Goal: Task Accomplishment & Management: Use online tool/utility

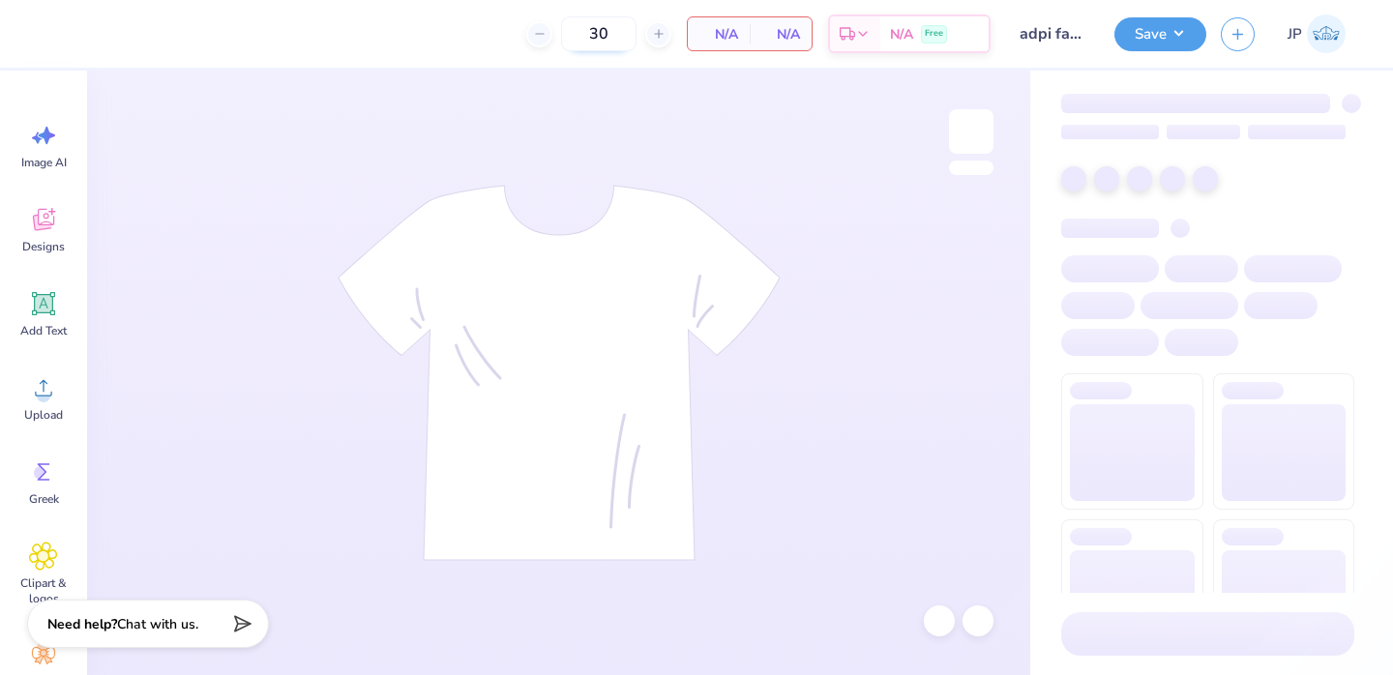
click at [620, 31] on input "30" at bounding box center [598, 33] width 75 height 35
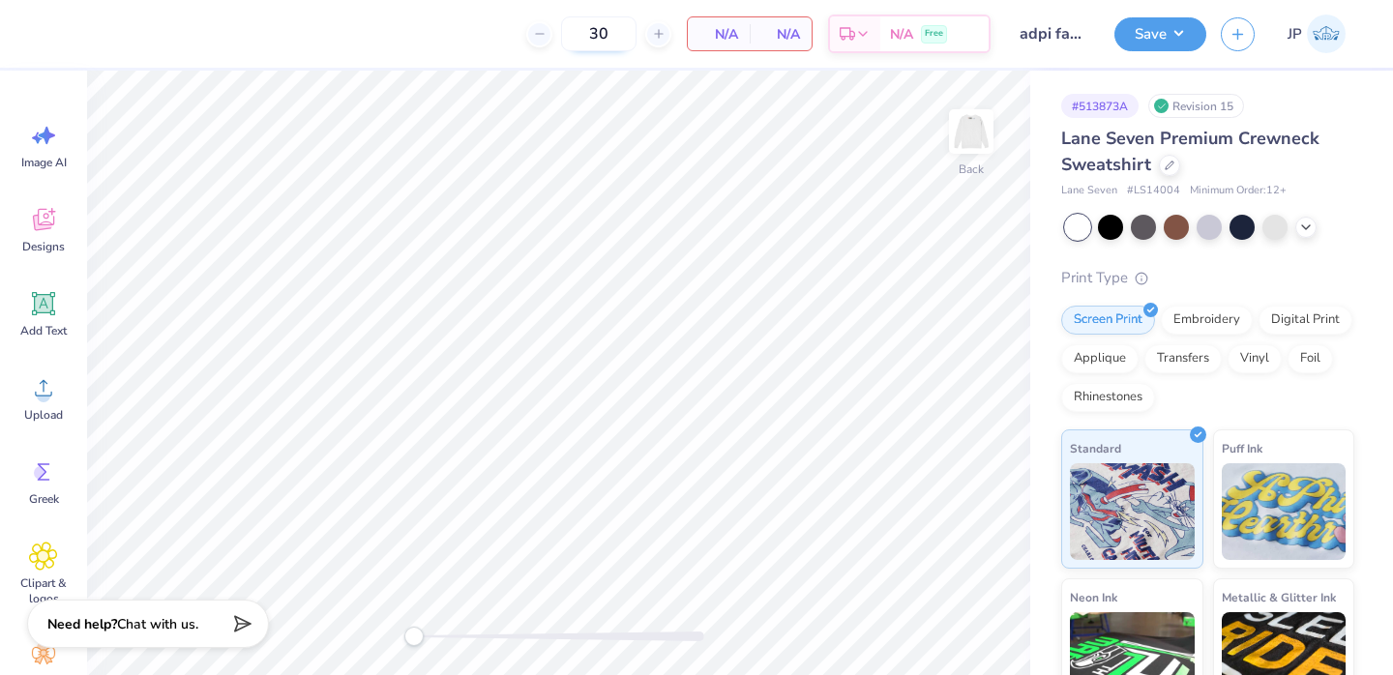
type input "3"
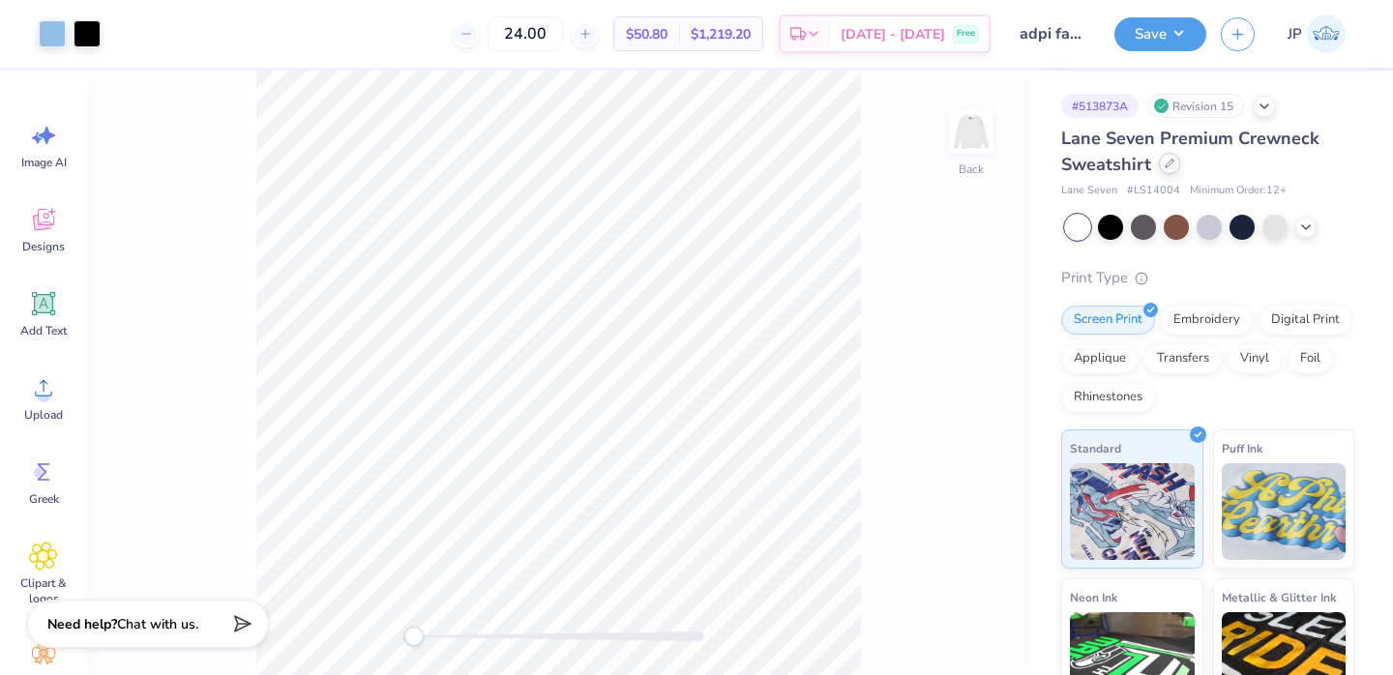
type input "24.00"
click at [1175, 161] on div at bounding box center [1169, 163] width 21 height 21
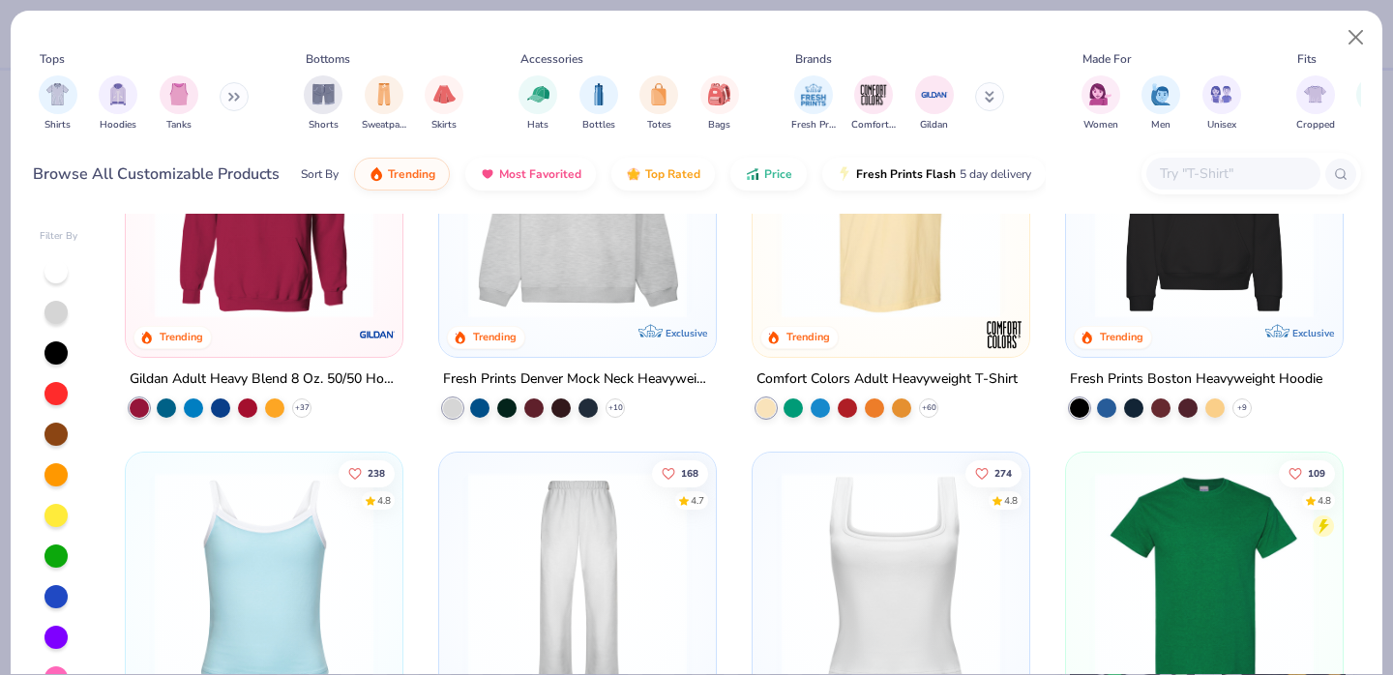
scroll to position [18, 0]
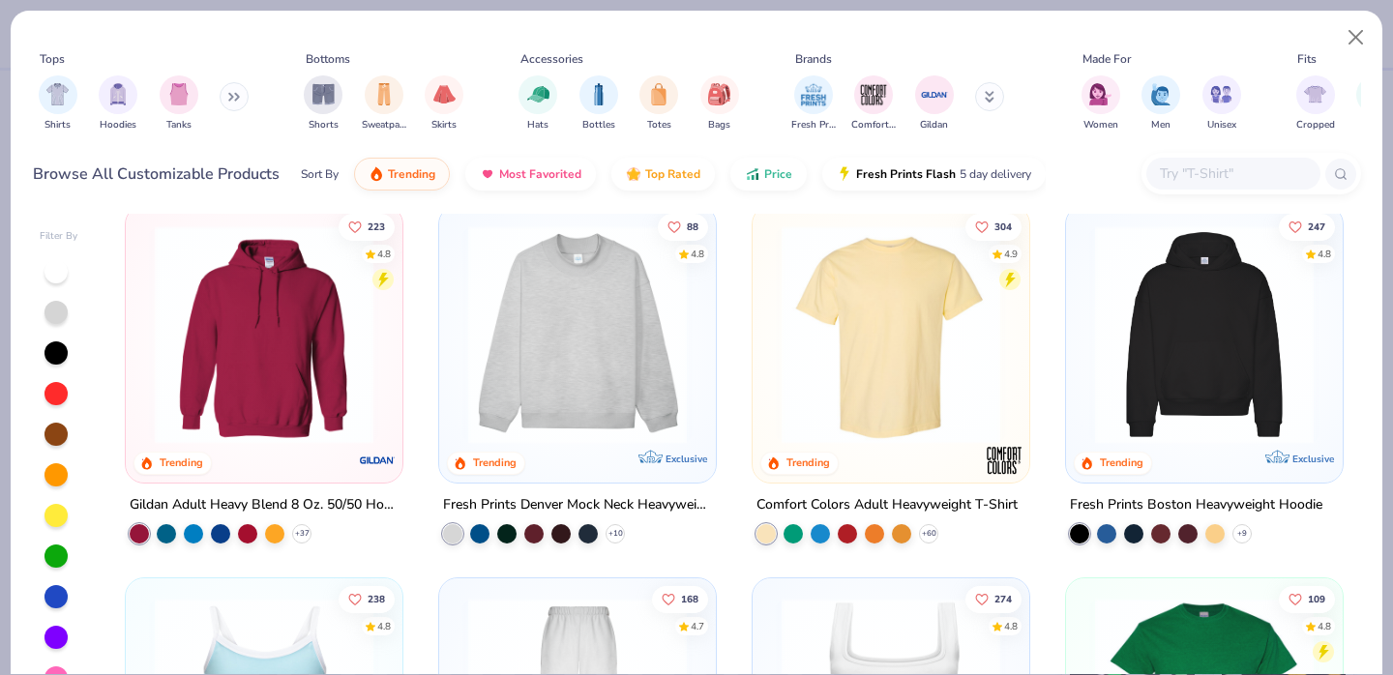
click at [1227, 174] on input "text" at bounding box center [1232, 174] width 149 height 22
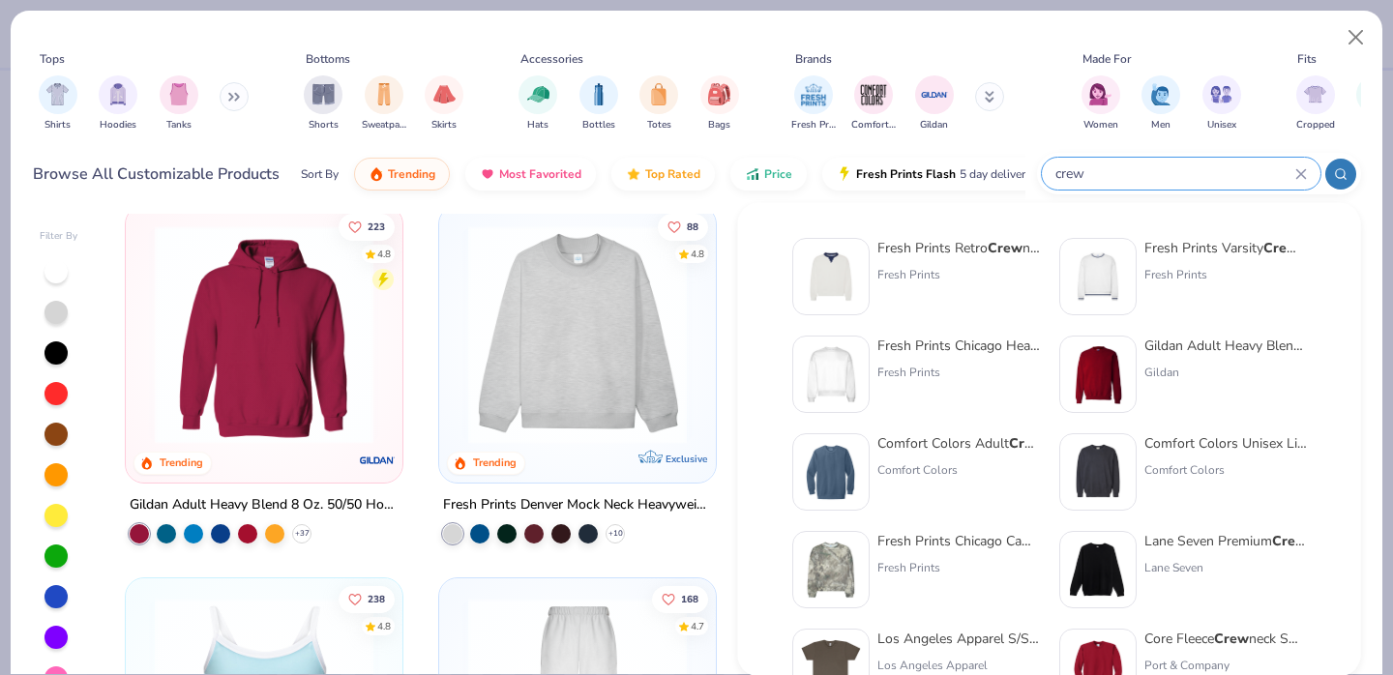
type input "crew"
click at [1101, 370] on img at bounding box center [1098, 374] width 60 height 60
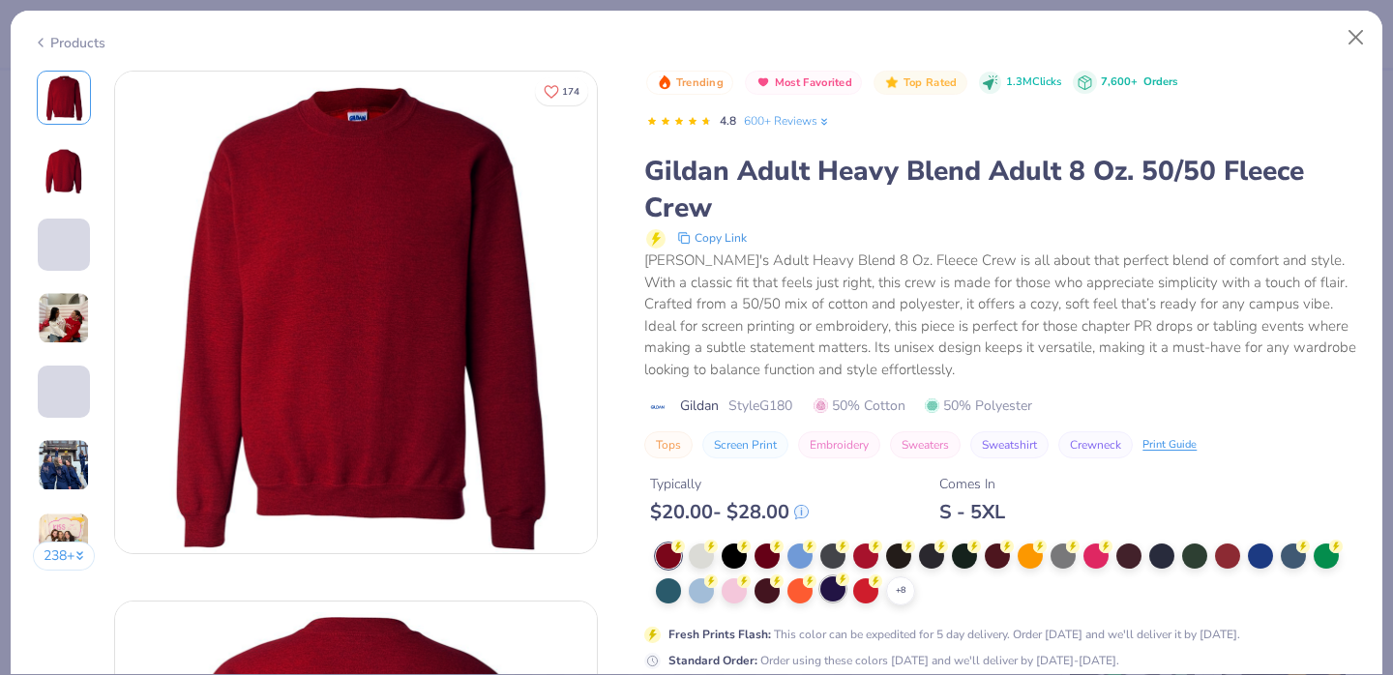
scroll to position [75, 0]
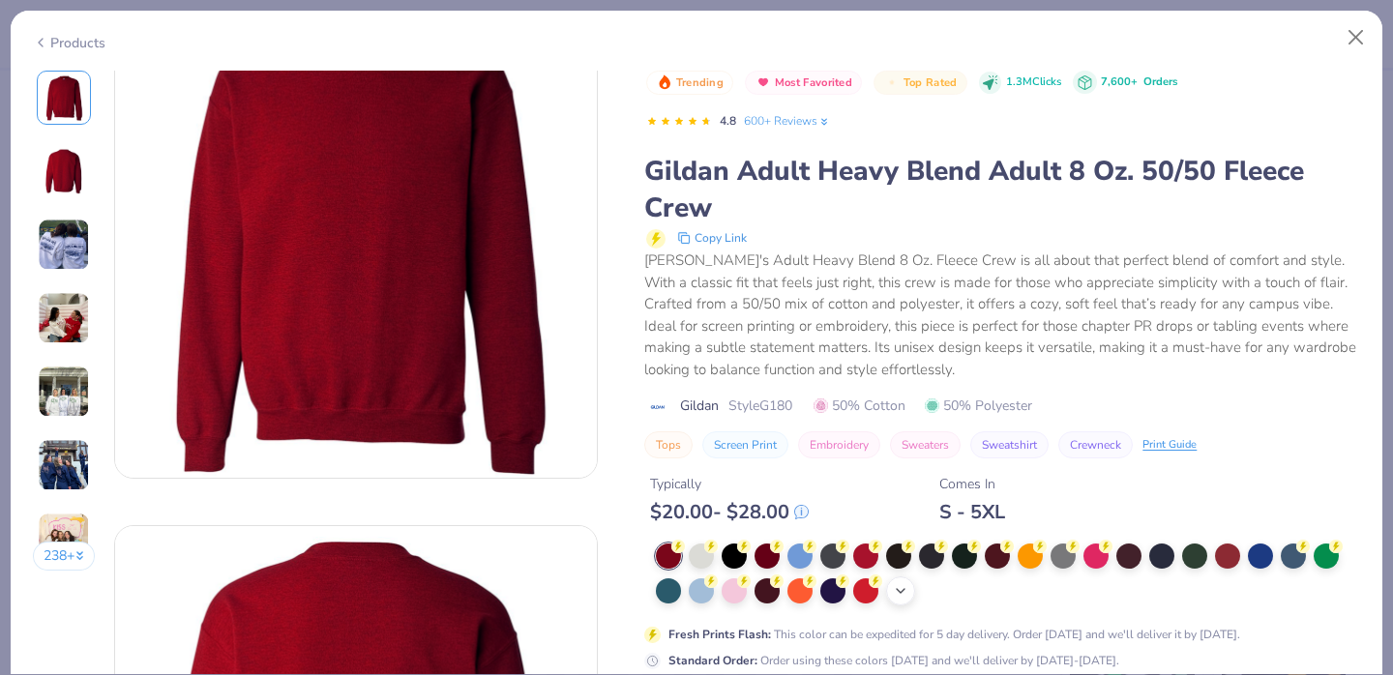
click at [905, 594] on icon at bounding box center [900, 590] width 15 height 15
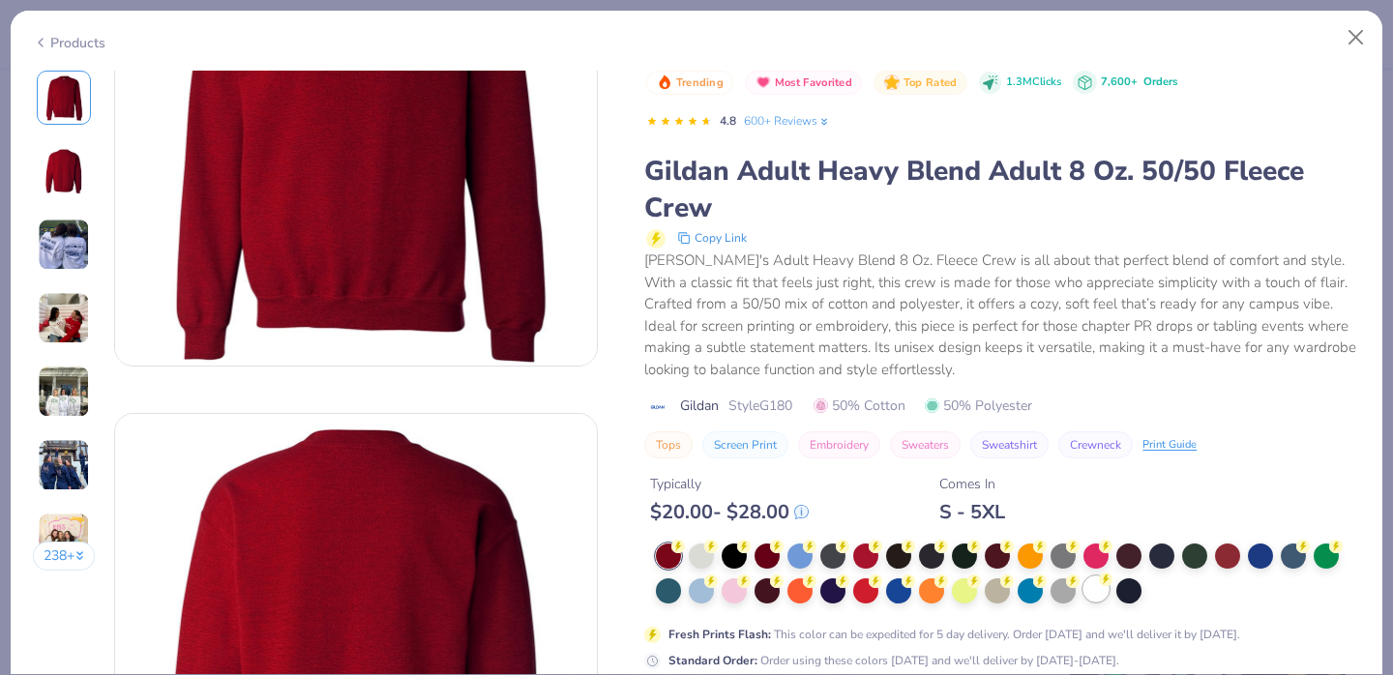
click at [1100, 600] on div at bounding box center [1095, 589] width 25 height 25
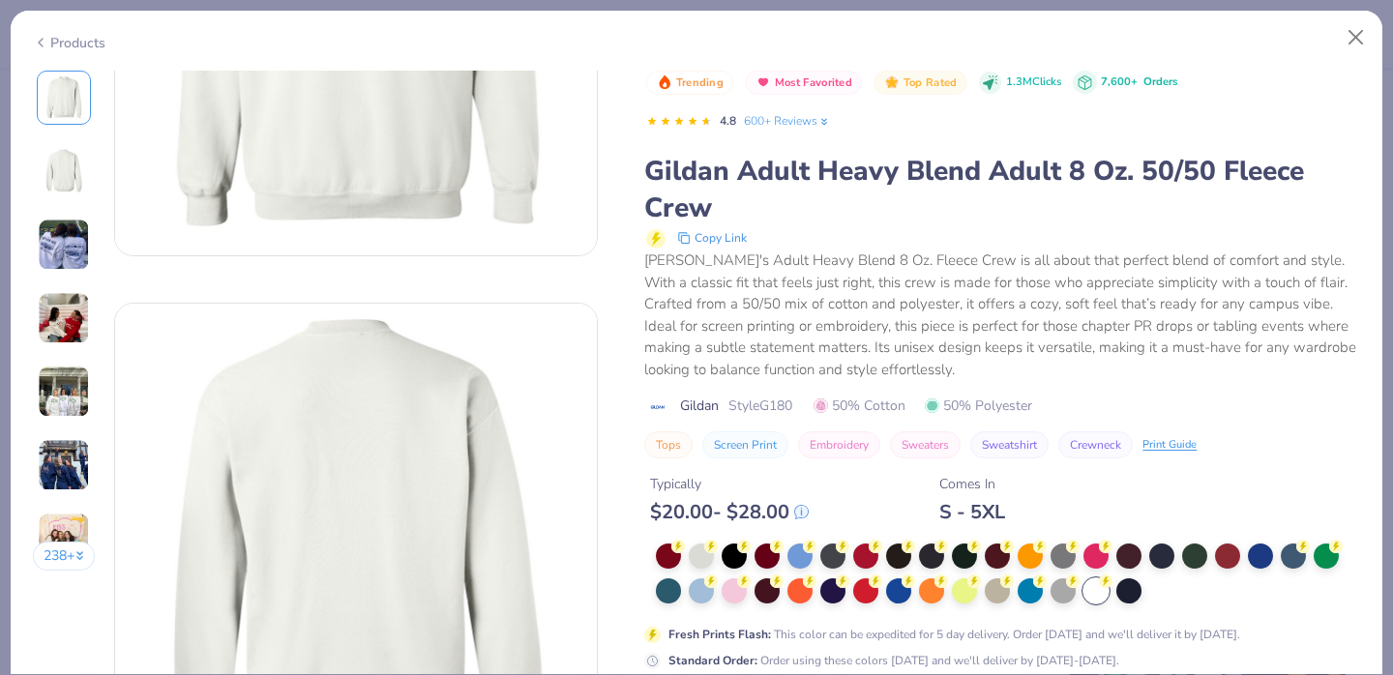
scroll to position [423, 0]
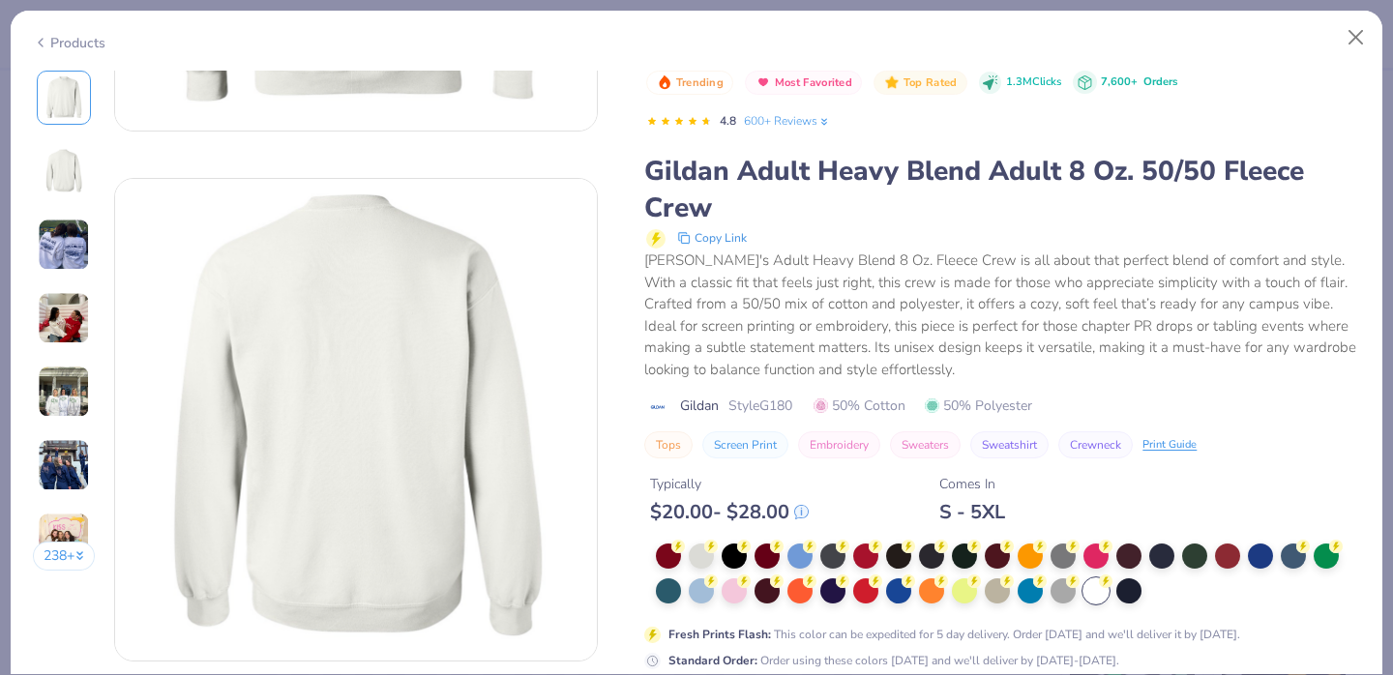
click at [1210, 460] on div "Typically $ 20.00 - $ 28.00 Comes In S - 5XL" at bounding box center [1002, 491] width 716 height 66
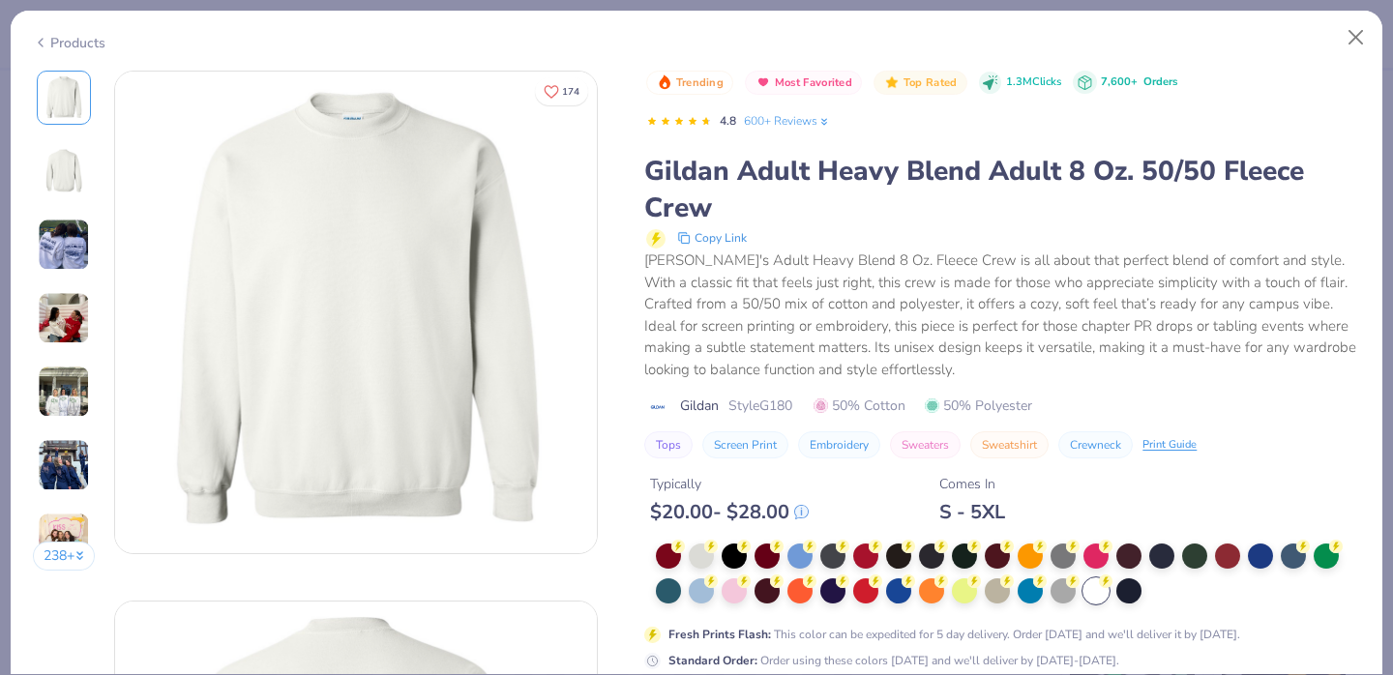
click at [1353, 71] on div "Trending Most Favorited Top Rated 1.3M Clicks 7,600+ Orders 4.8 600+ Reviews" at bounding box center [1003, 105] width 714 height 68
click at [1352, 71] on div "Trending Most Favorited Top Rated 1.3M Clicks 7,600+ Orders 4.8 600+ Reviews" at bounding box center [1003, 105] width 714 height 68
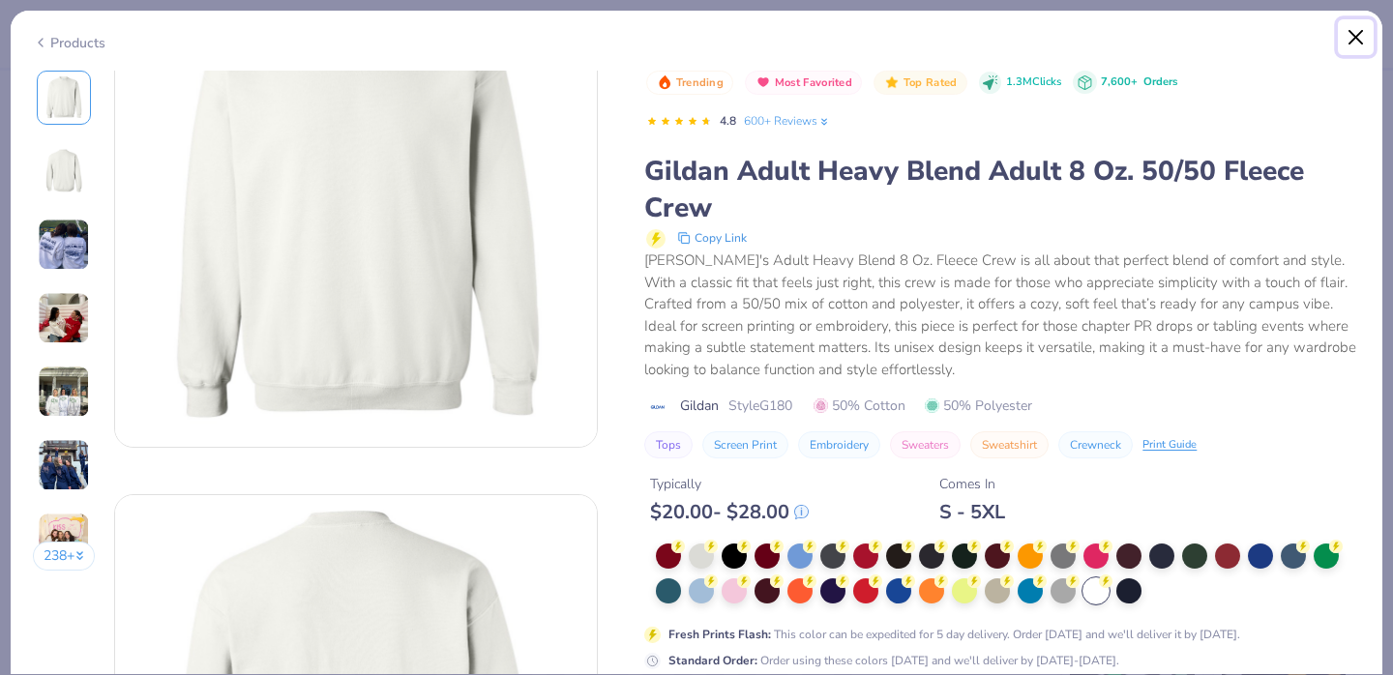
click at [1351, 30] on button "Close" at bounding box center [1356, 37] width 37 height 37
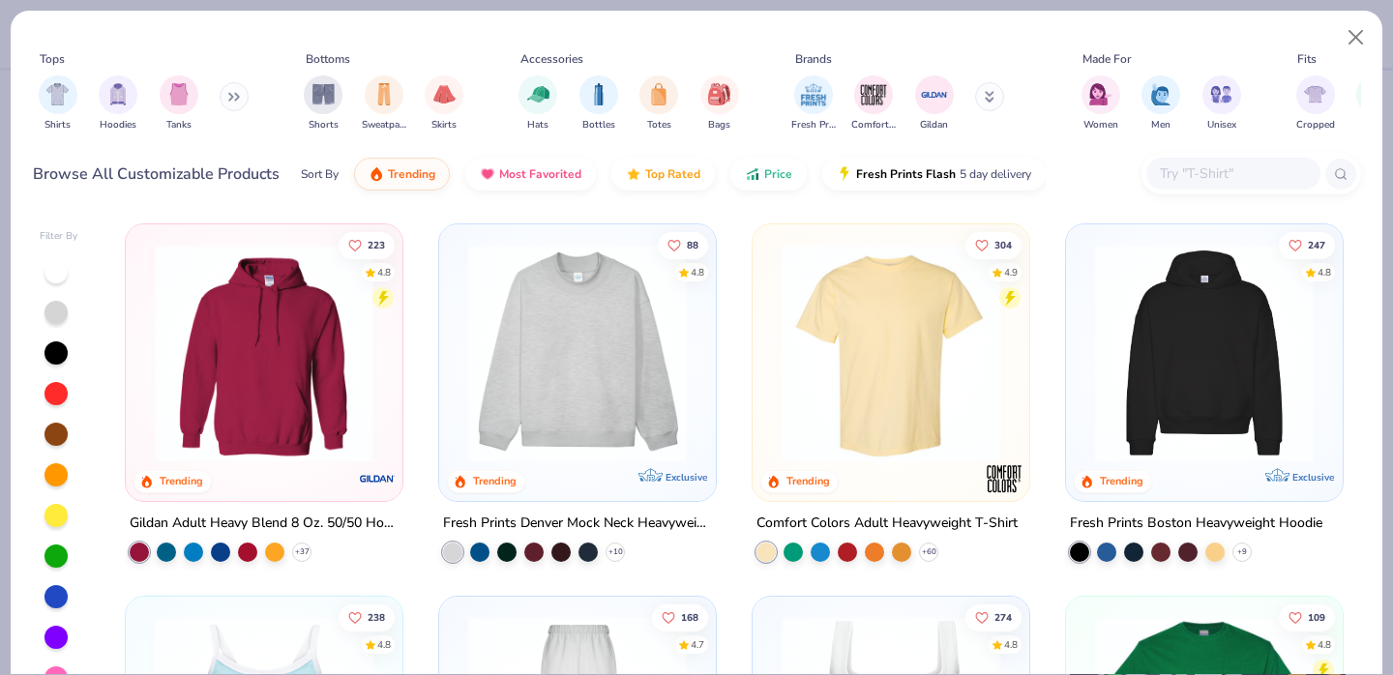
click at [1218, 164] on input "text" at bounding box center [1232, 174] width 149 height 22
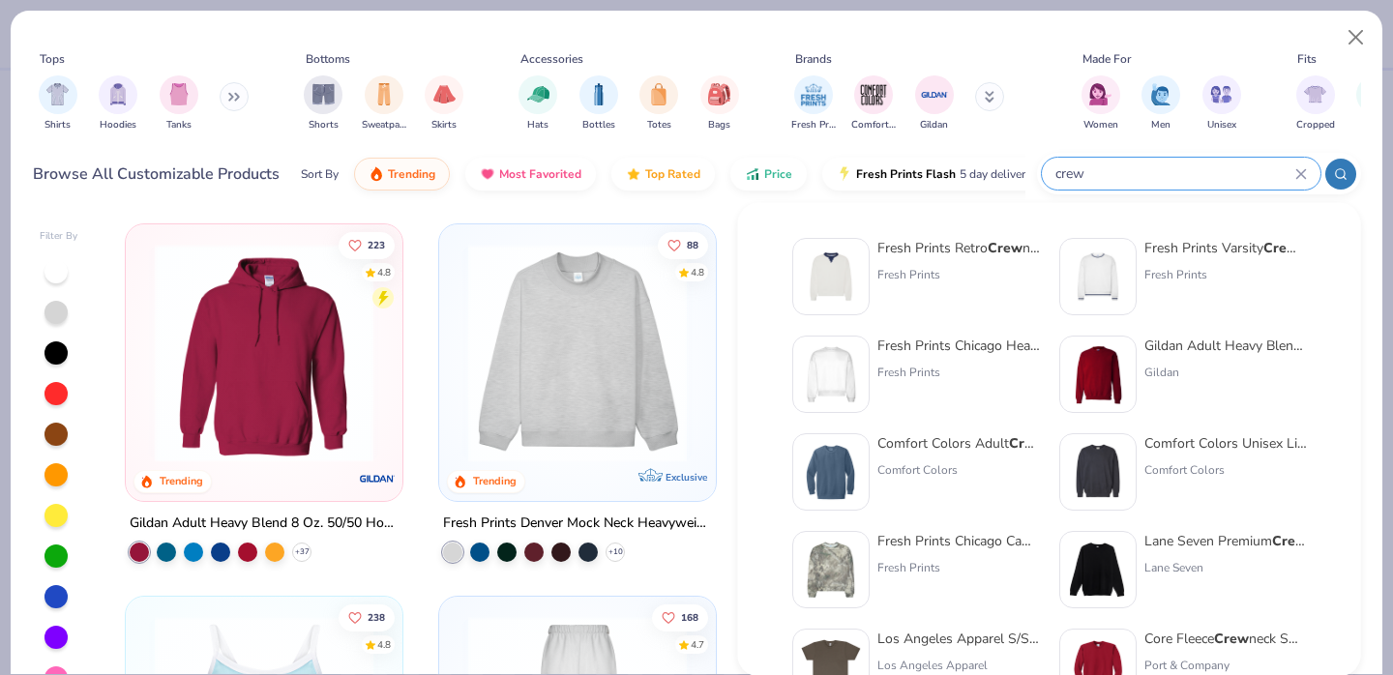
type input "crew"
click at [1121, 362] on img at bounding box center [1098, 374] width 60 height 60
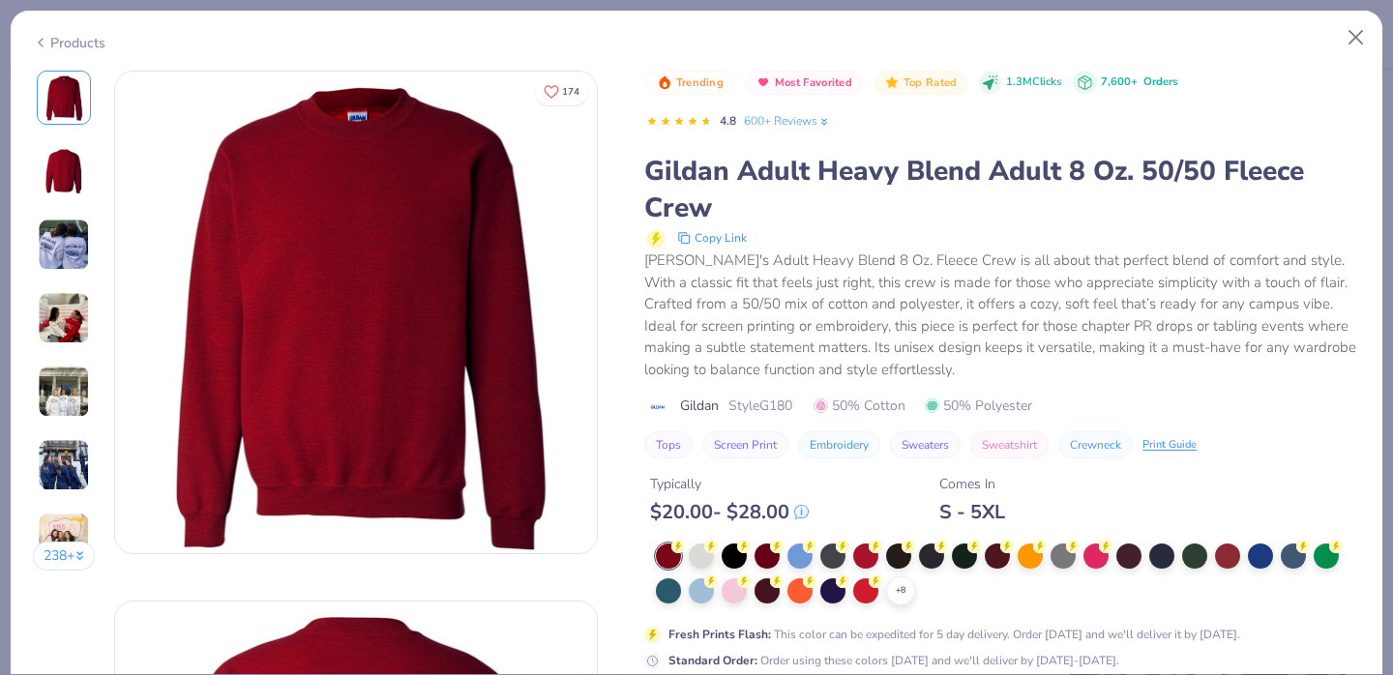
scroll to position [28, 0]
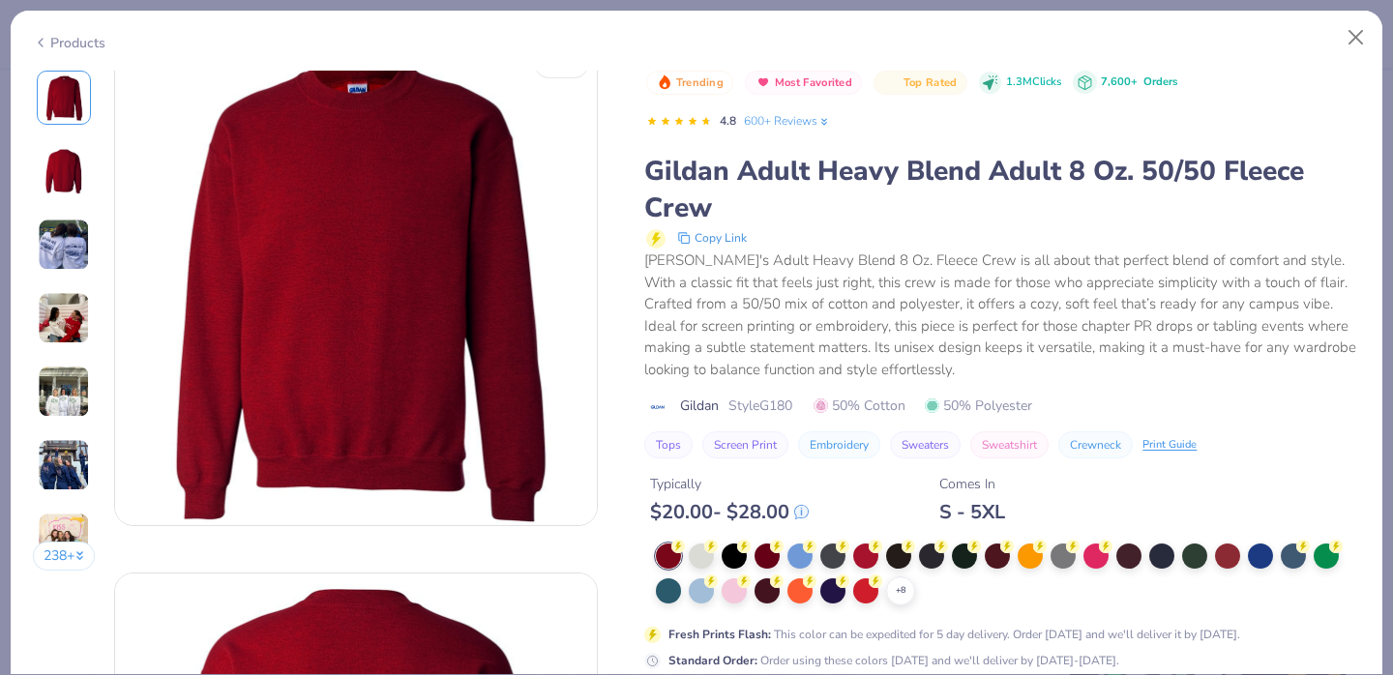
drag, startPoint x: 1340, startPoint y: 118, endPoint x: 1340, endPoint y: 65, distance: 53.2
click at [1340, 66] on div "Products 238 + 174 KD Kappa Alpha Theta, [GEOGRAPHIC_DATA][US_STATE] KM [GEOGRA…" at bounding box center [697, 342] width 1374 height 665
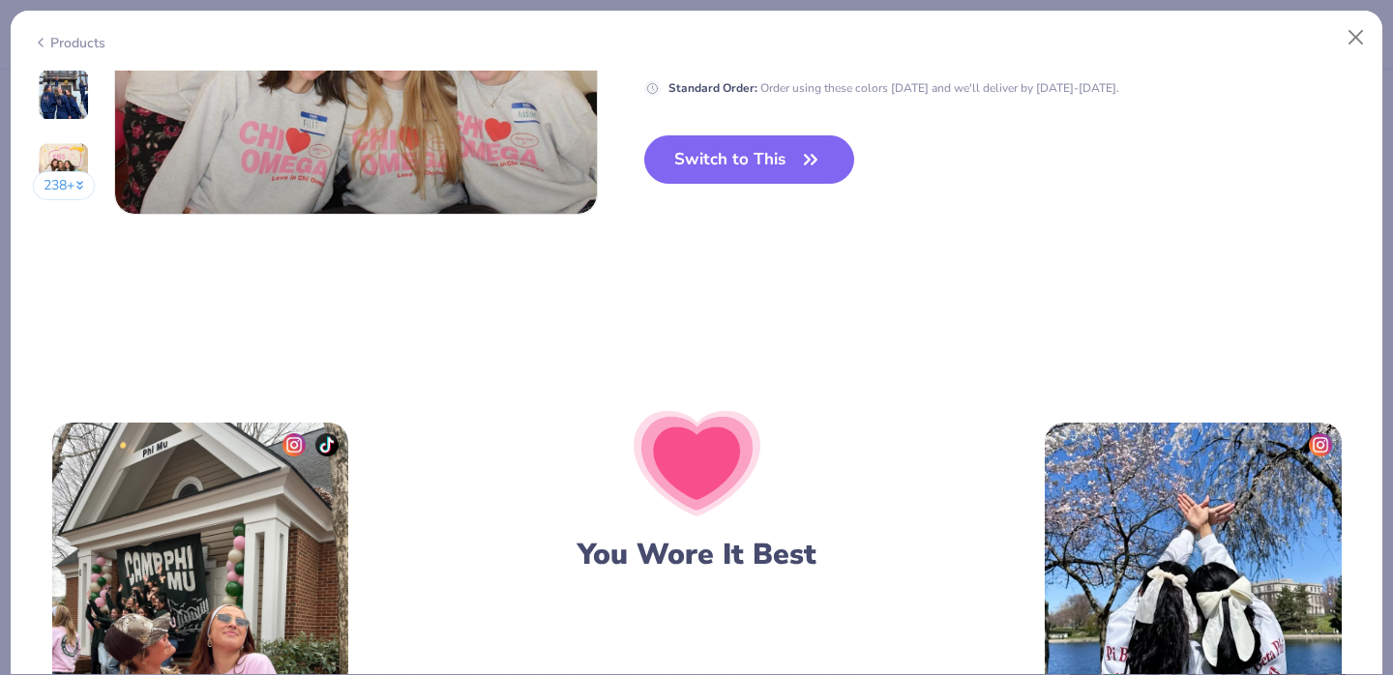
scroll to position [3327, 0]
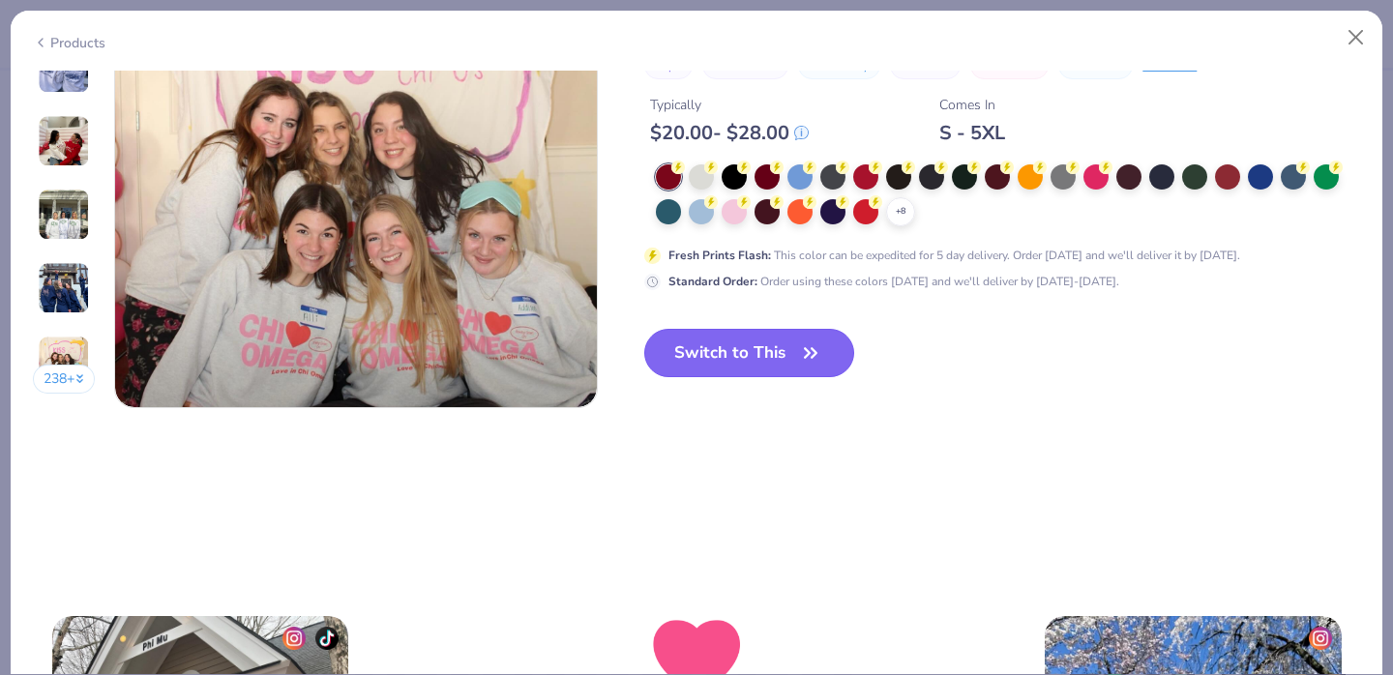
click at [806, 356] on icon "button" at bounding box center [810, 353] width 27 height 27
click at [750, 358] on button "Switch to This" at bounding box center [749, 353] width 210 height 48
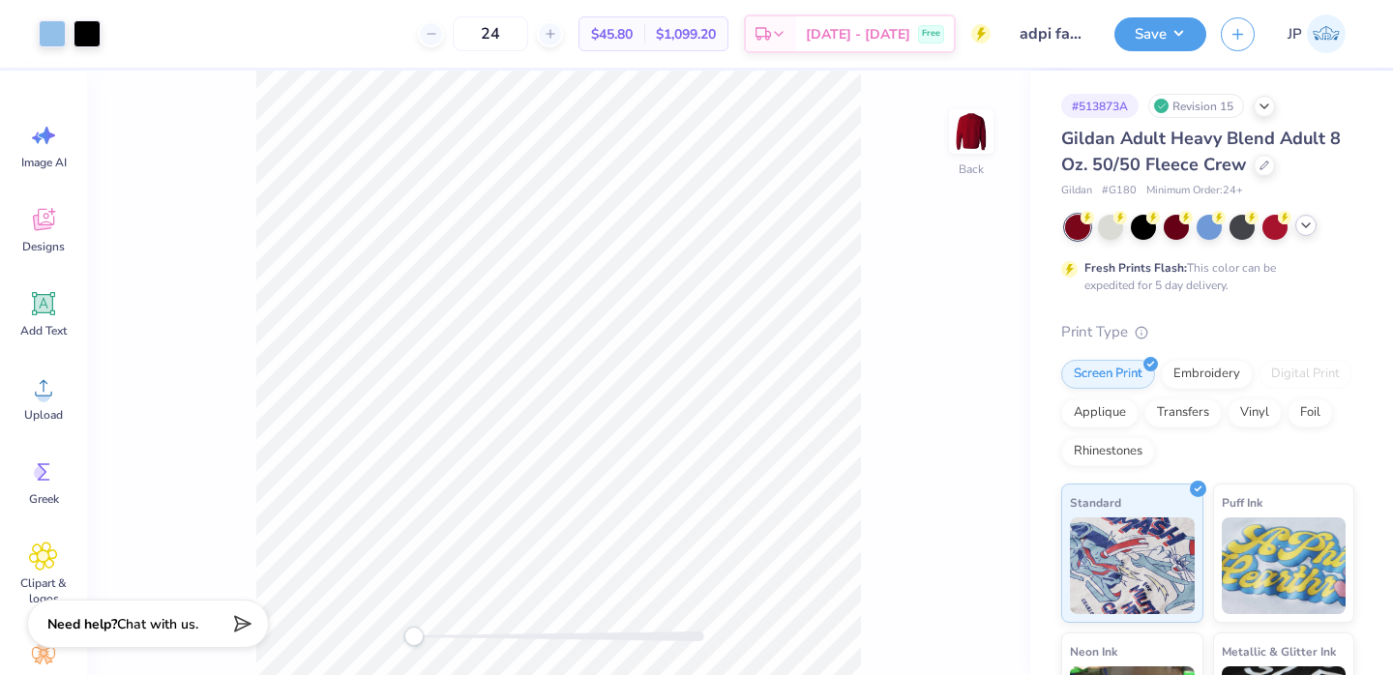
click at [1304, 222] on icon at bounding box center [1305, 225] width 15 height 15
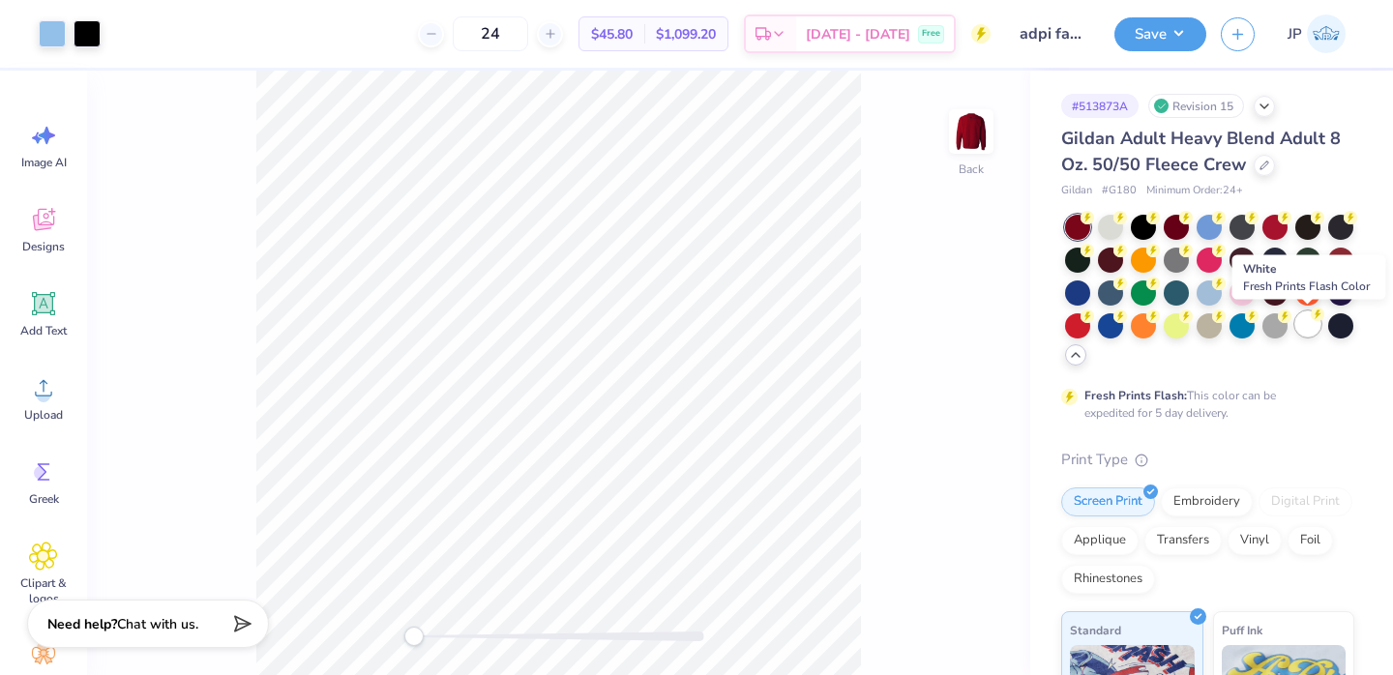
click at [1307, 328] on div at bounding box center [1307, 323] width 25 height 25
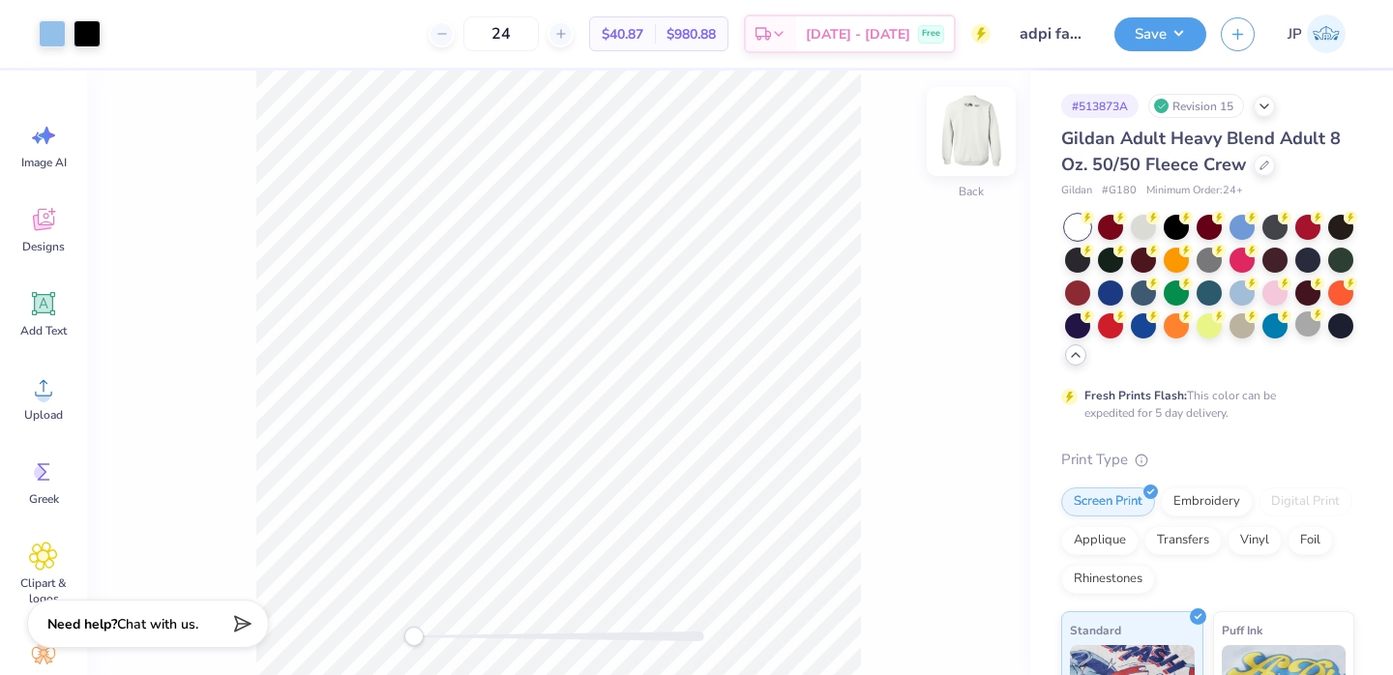
click at [985, 129] on img at bounding box center [970, 131] width 77 height 77
click at [985, 129] on img at bounding box center [971, 131] width 39 height 39
click at [526, 25] on input "24" at bounding box center [490, 33] width 75 height 35
type input "2"
type input "3"
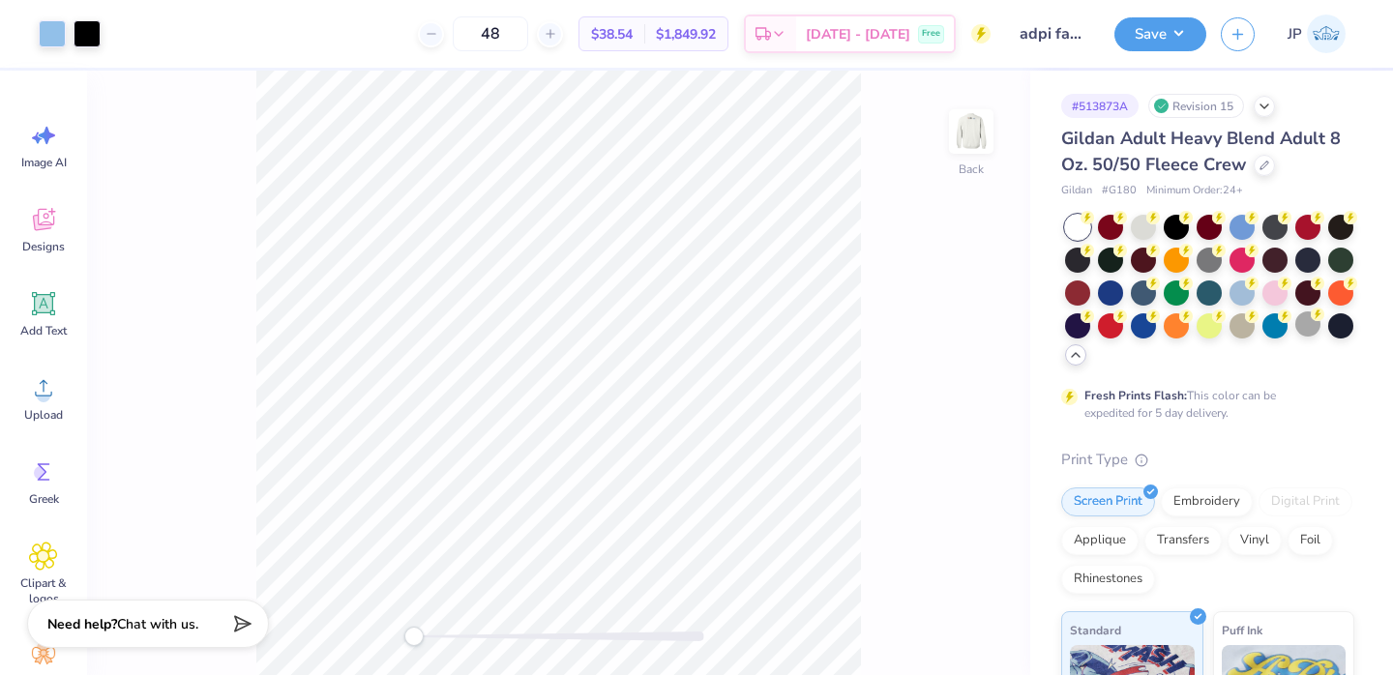
type input "48"
click at [1167, 36] on button "Save" at bounding box center [1160, 32] width 92 height 34
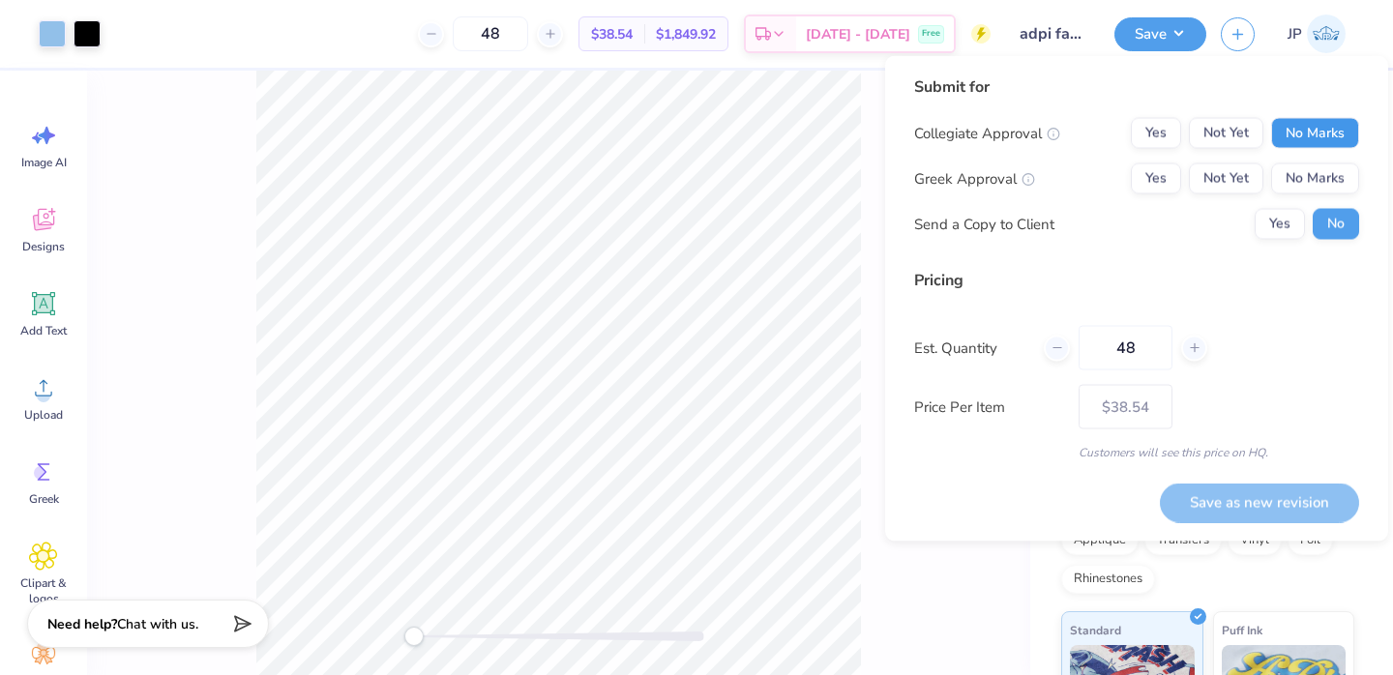
click at [1284, 133] on button "No Marks" at bounding box center [1315, 133] width 88 height 31
click at [1158, 187] on button "Yes" at bounding box center [1156, 178] width 50 height 31
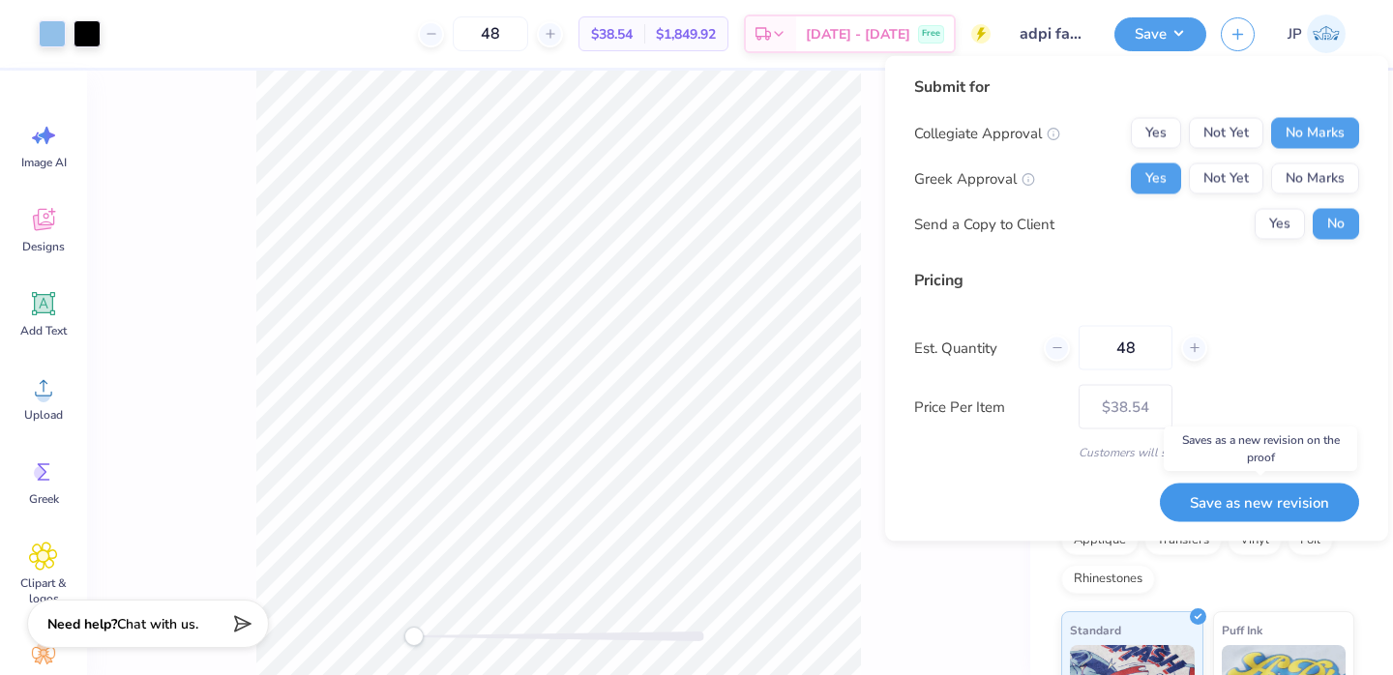
click at [1269, 508] on button "Save as new revision" at bounding box center [1259, 503] width 199 height 40
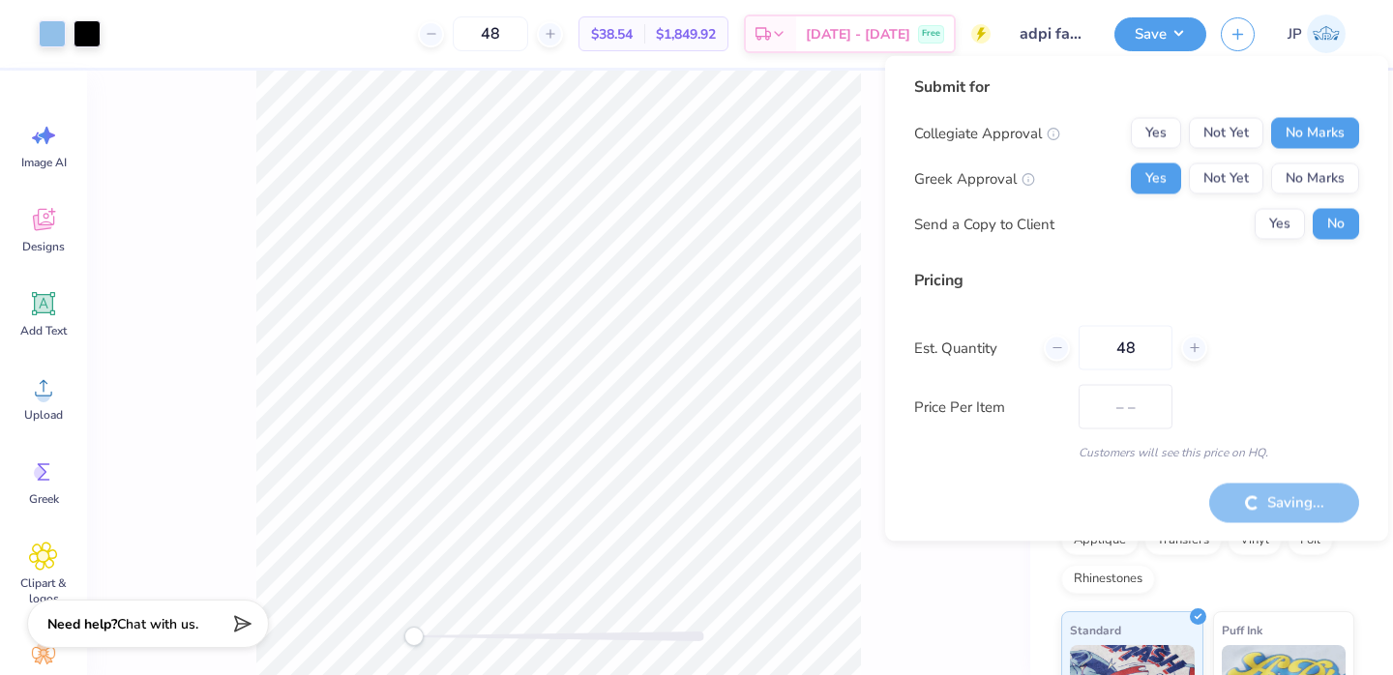
type input "$38.54"
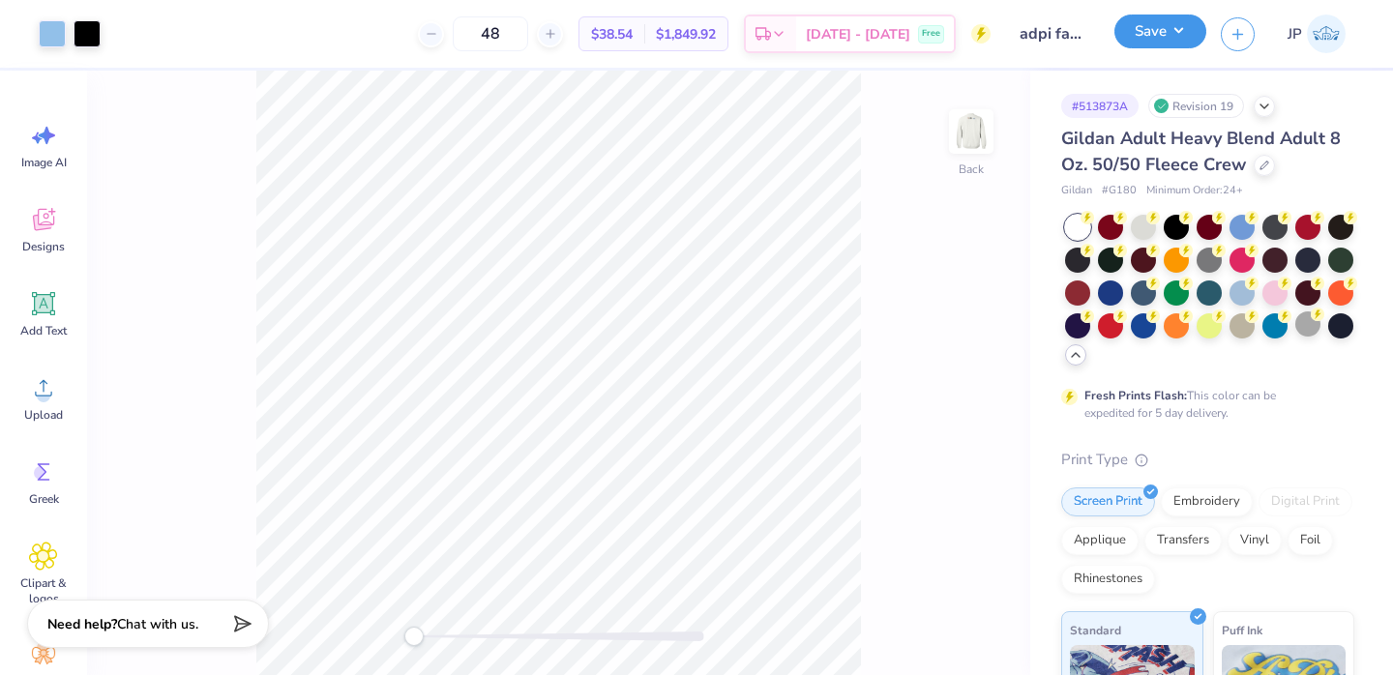
click at [1167, 37] on button "Save" at bounding box center [1160, 32] width 92 height 34
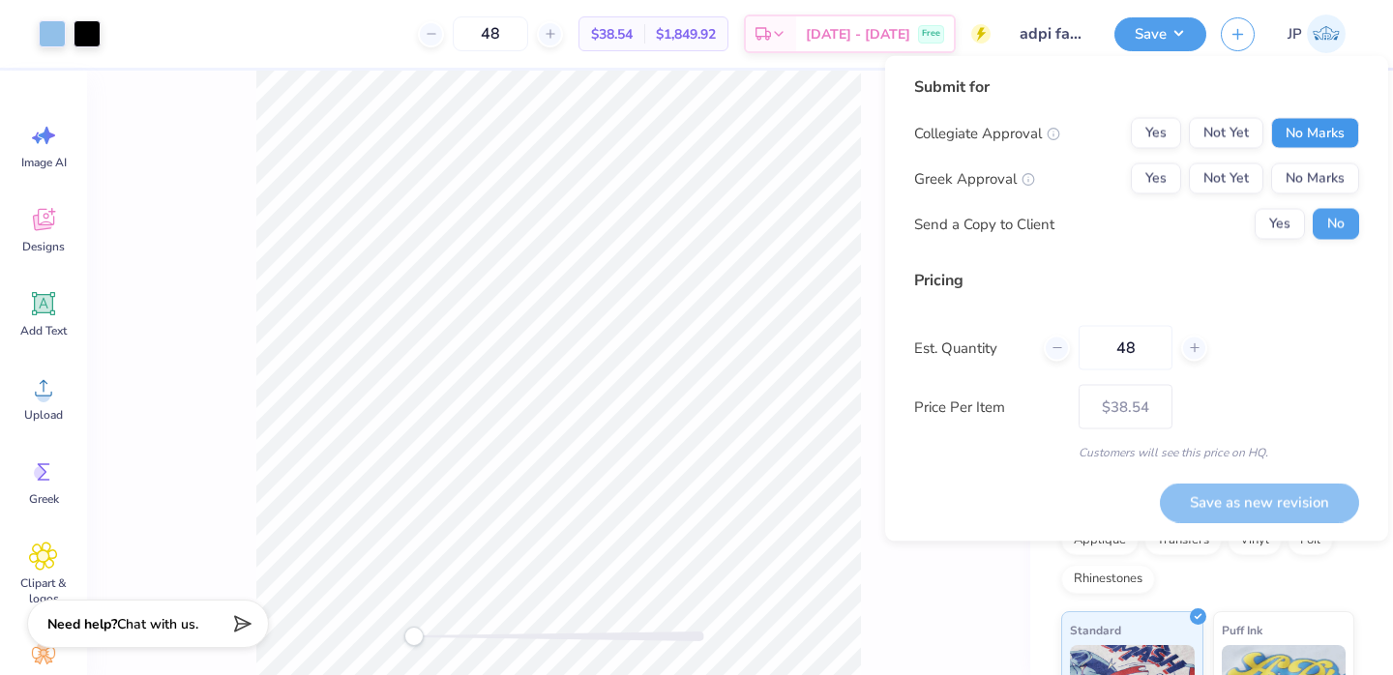
click at [1324, 133] on button "No Marks" at bounding box center [1315, 133] width 88 height 31
click at [1178, 183] on button "Yes" at bounding box center [1156, 178] width 50 height 31
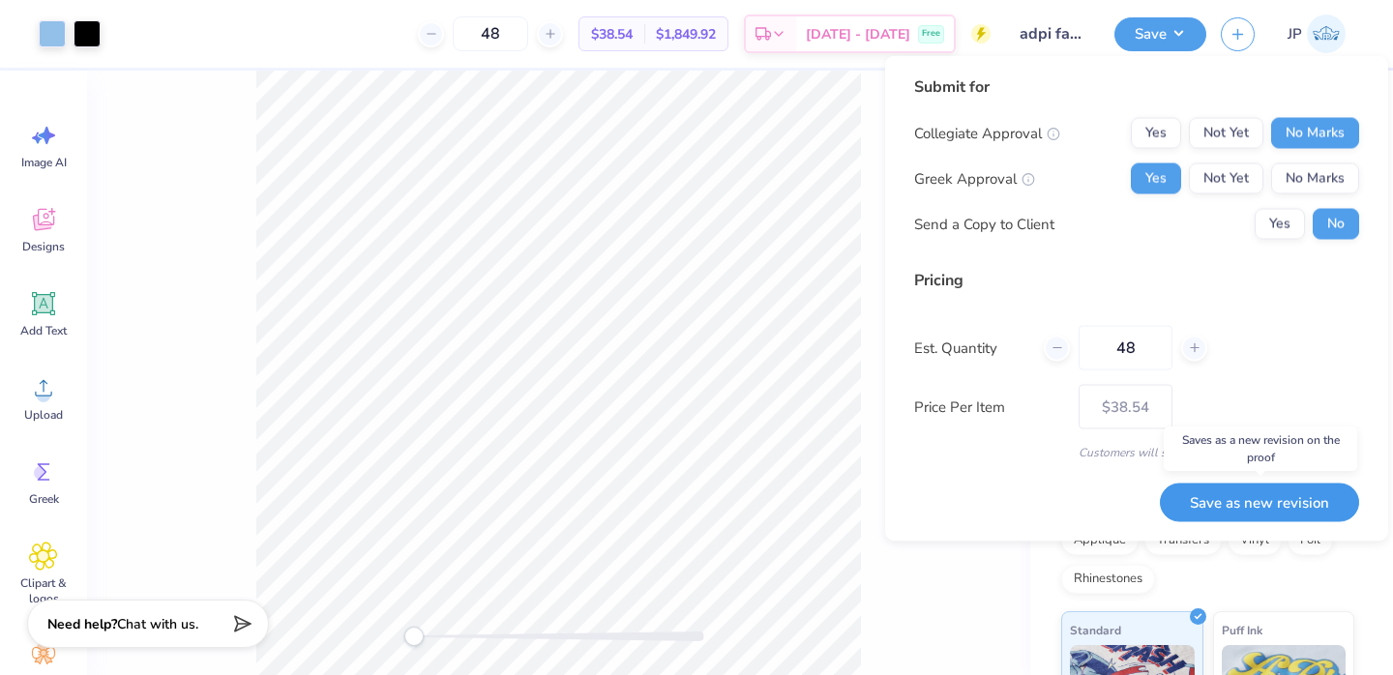
click at [1261, 499] on button "Save as new revision" at bounding box center [1259, 503] width 199 height 40
type input "$38.54"
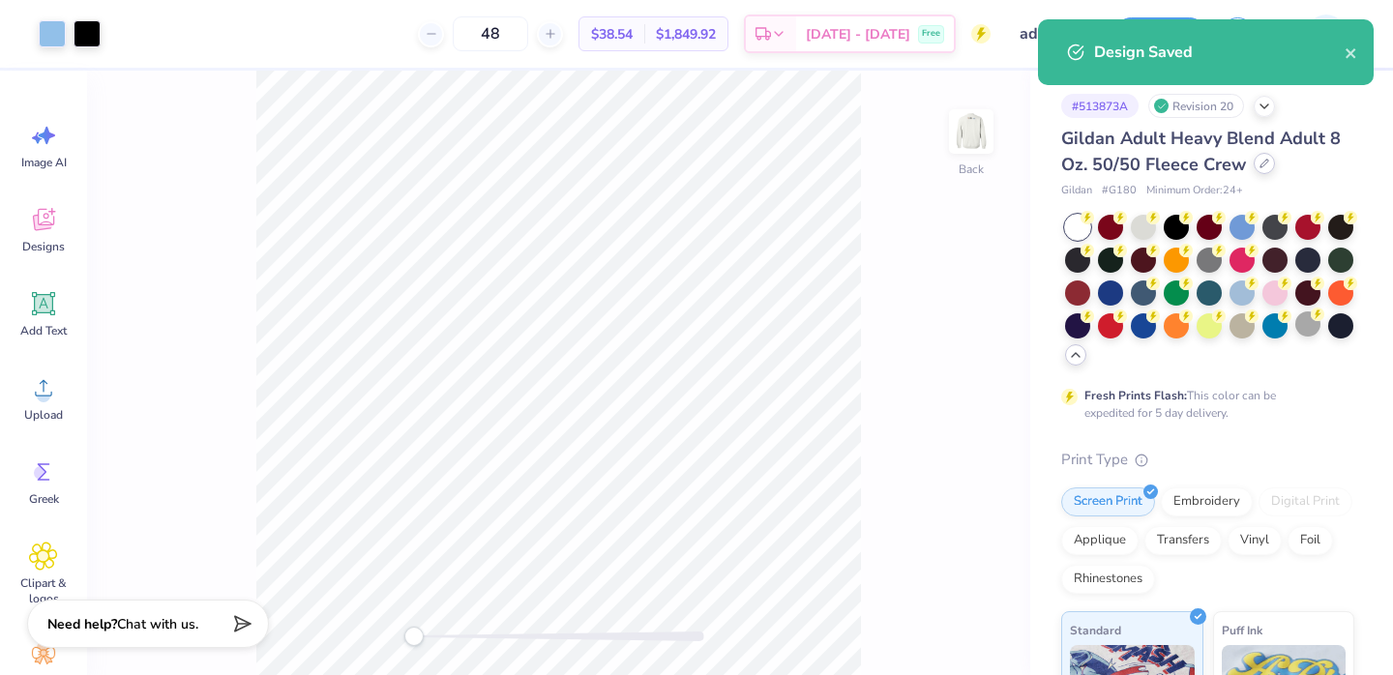
click at [1262, 163] on icon at bounding box center [1264, 164] width 8 height 8
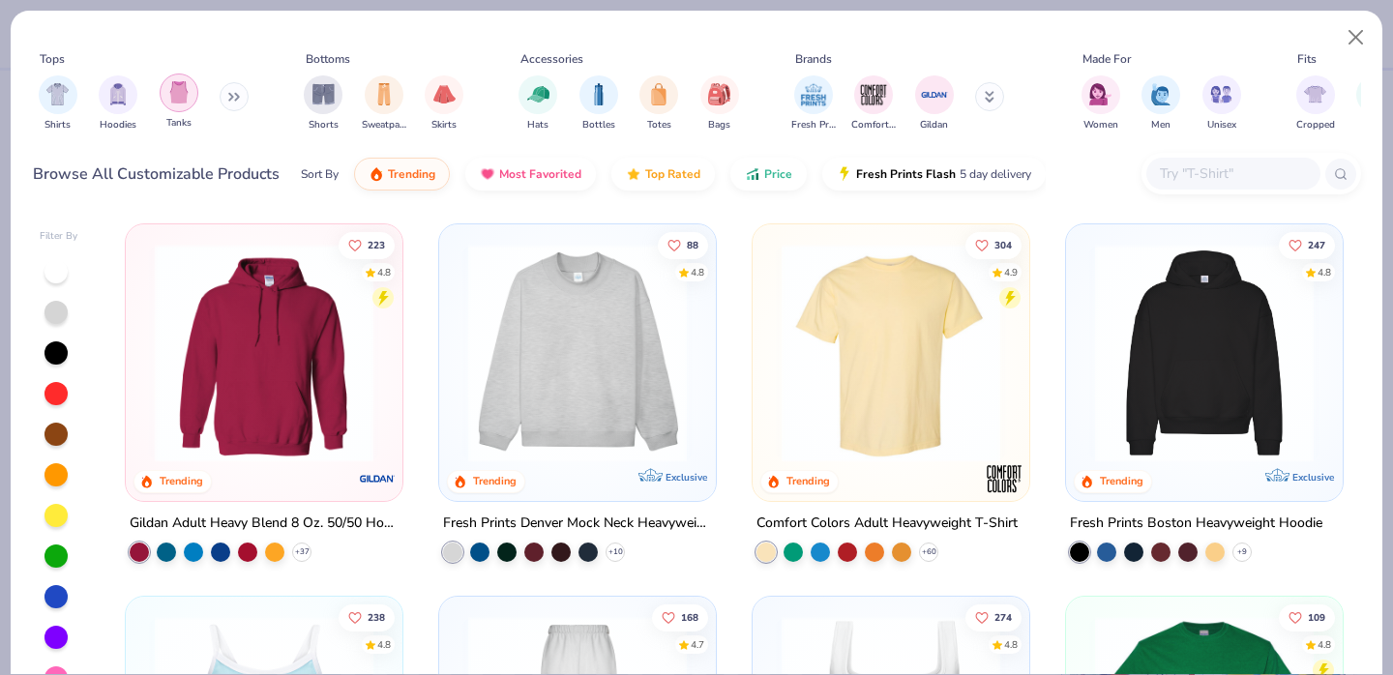
click at [173, 99] on img "filter for Tanks" at bounding box center [178, 92] width 21 height 22
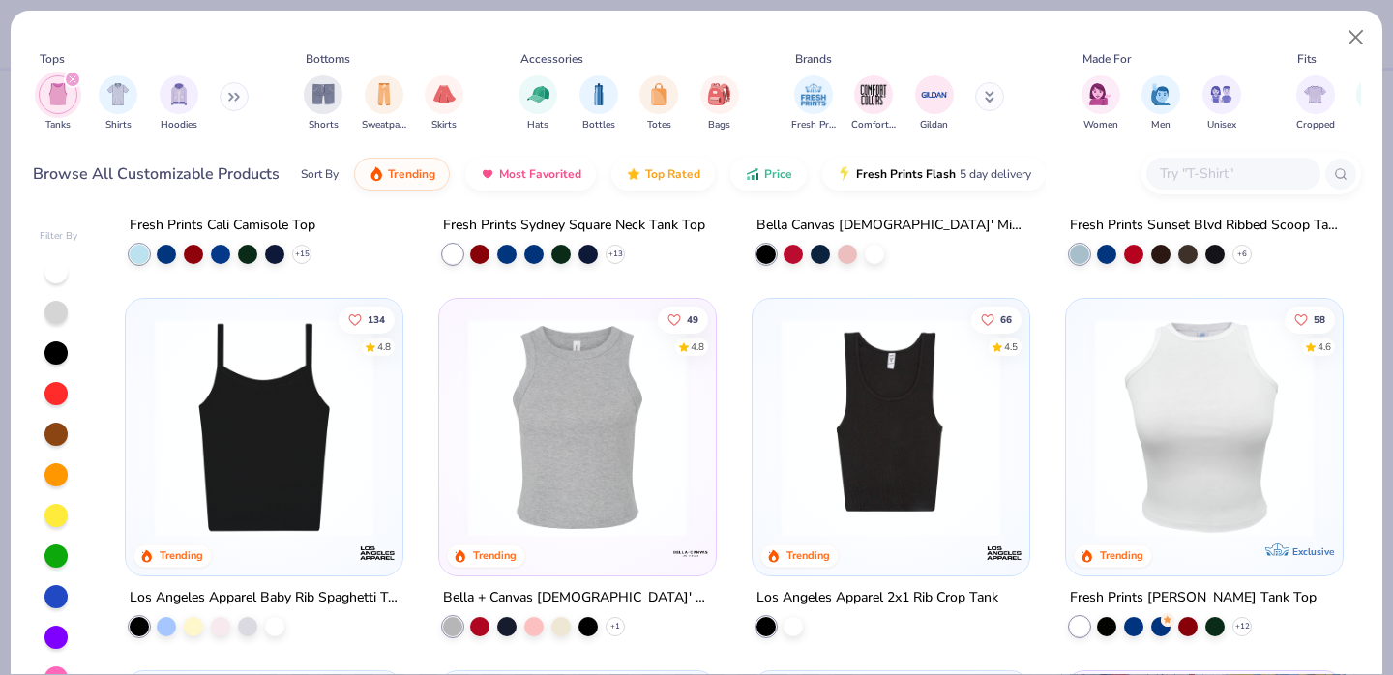
scroll to position [379, 0]
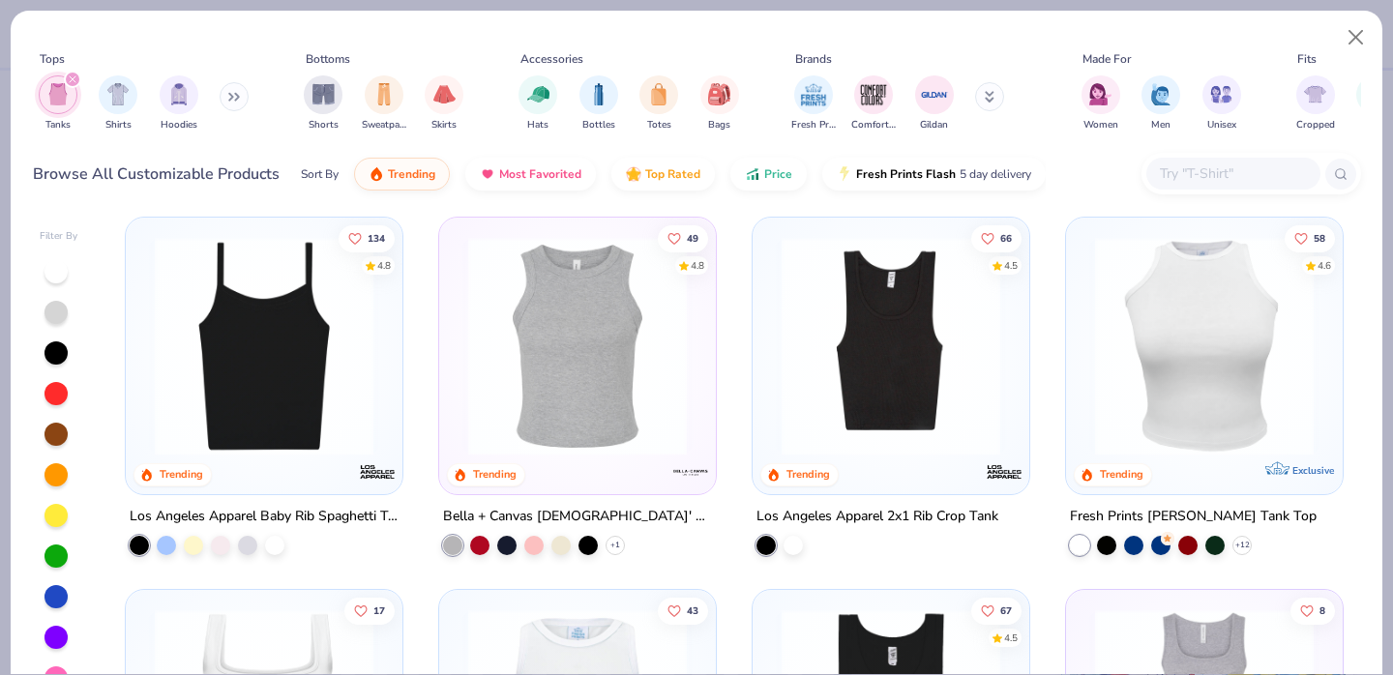
click at [896, 390] on img at bounding box center [891, 346] width 238 height 219
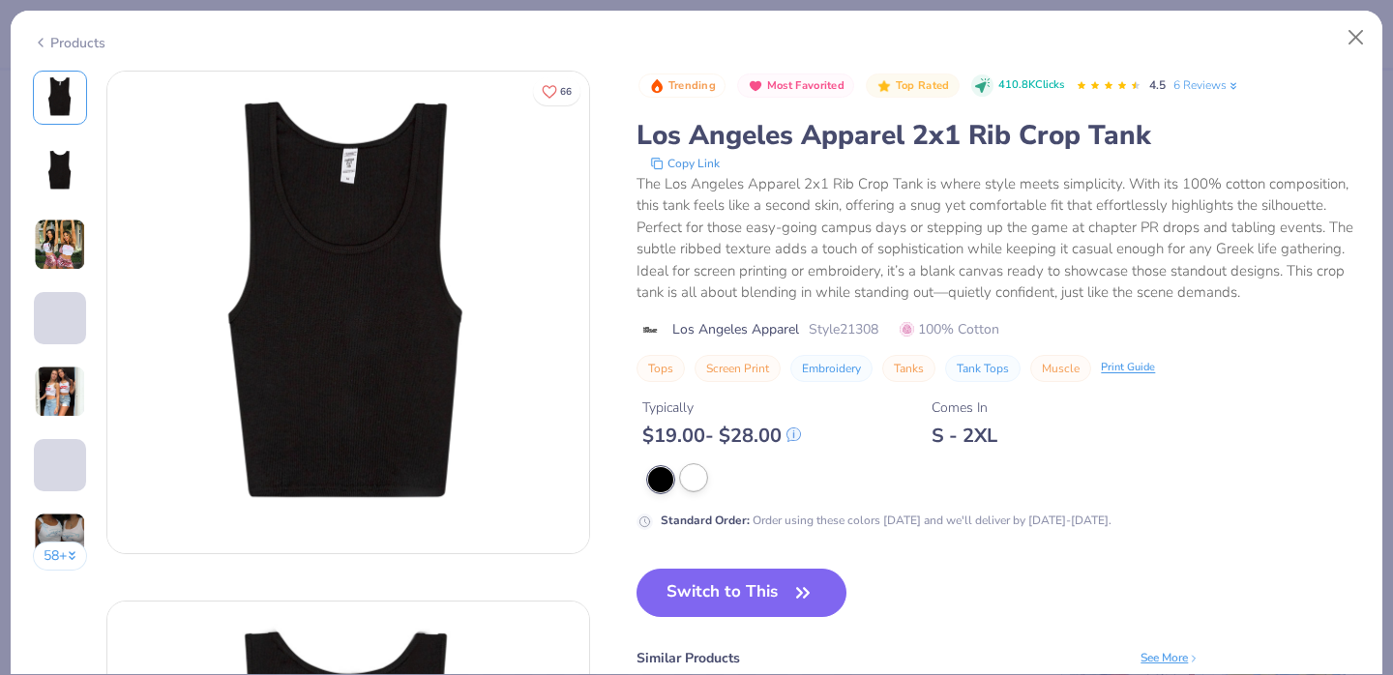
click at [695, 479] on div at bounding box center [693, 477] width 25 height 25
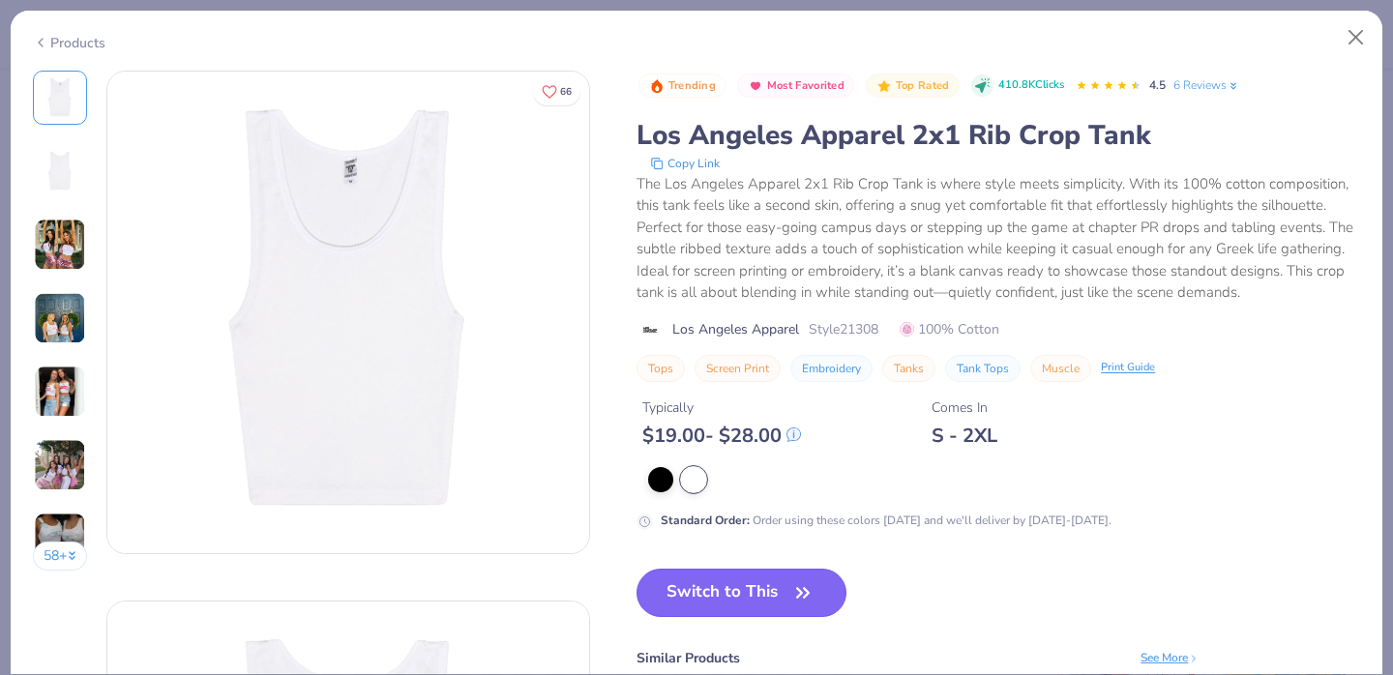
click at [773, 600] on button "Switch to This" at bounding box center [741, 593] width 210 height 48
